Goal: Task Accomplishment & Management: Use online tool/utility

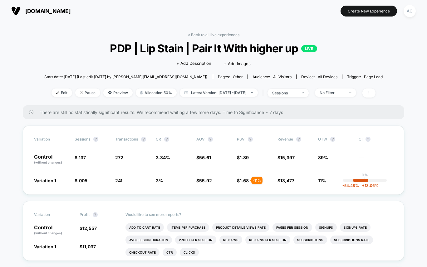
scroll to position [1559, 0]
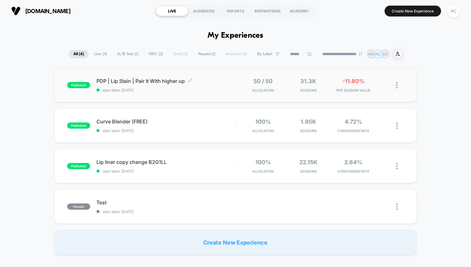
click at [220, 89] on span "start date: 13/10/2025" at bounding box center [165, 90] width 139 height 5
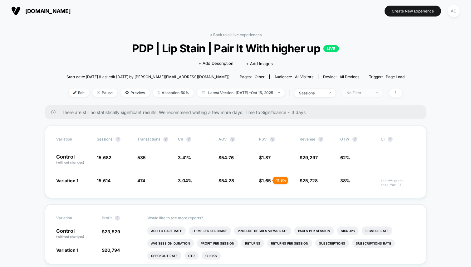
click at [361, 94] on div "No Filter" at bounding box center [358, 92] width 25 height 5
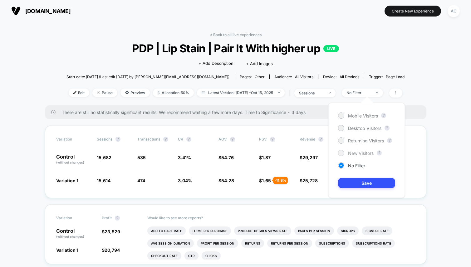
click at [359, 151] on span "New Visitors" at bounding box center [361, 153] width 26 height 5
click at [361, 182] on button "Save" at bounding box center [366, 183] width 57 height 10
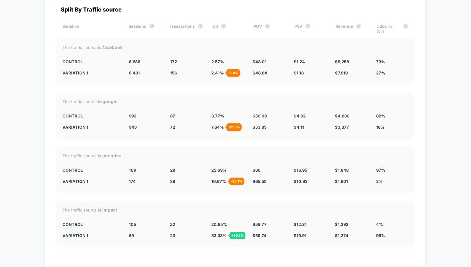
scroll to position [1582, 0]
